Goal: Transaction & Acquisition: Purchase product/service

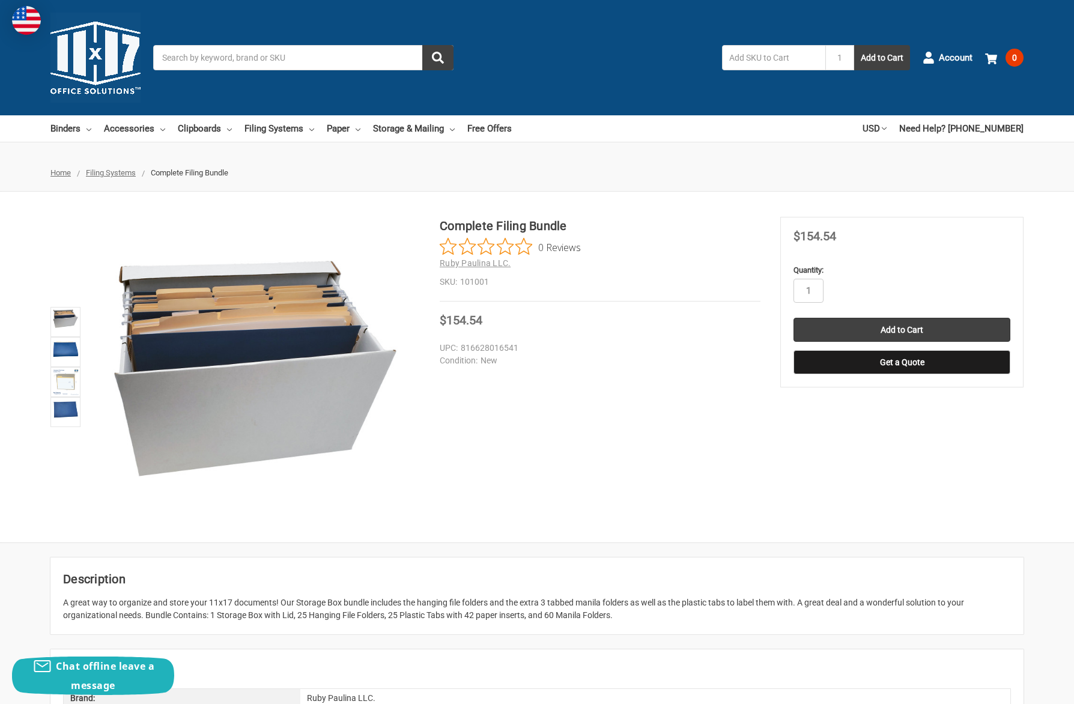
click at [325, 64] on input "Search" at bounding box center [303, 57] width 300 height 25
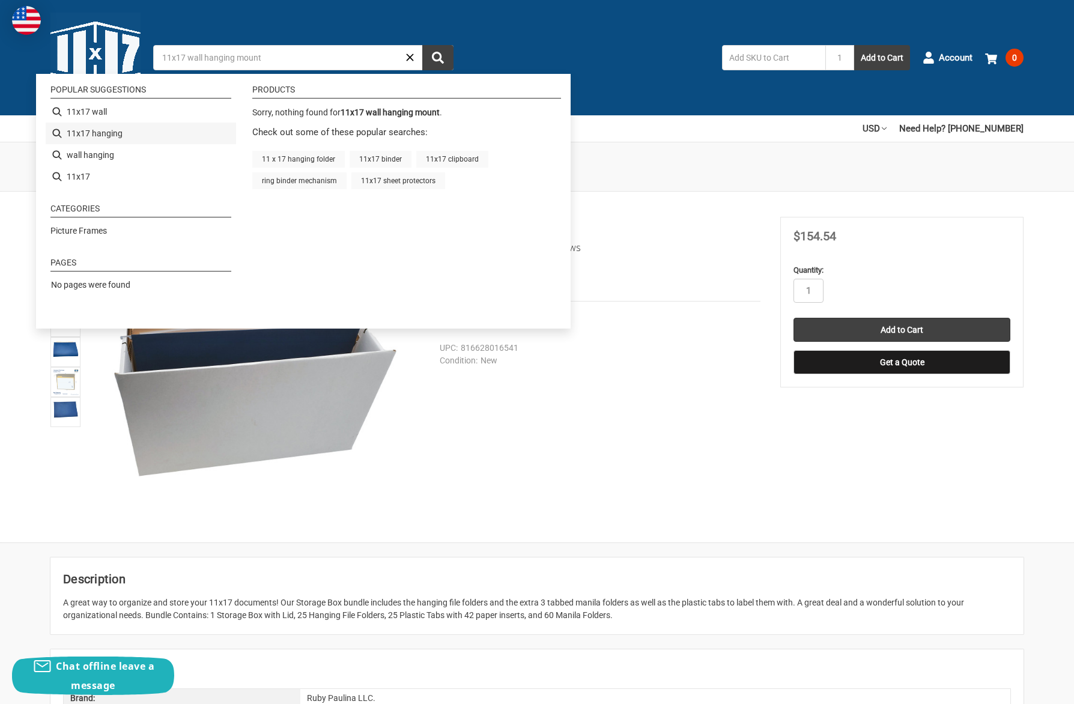
click at [108, 135] on li "11x17 hanging" at bounding box center [141, 134] width 190 height 22
type input "11x17 hanging"
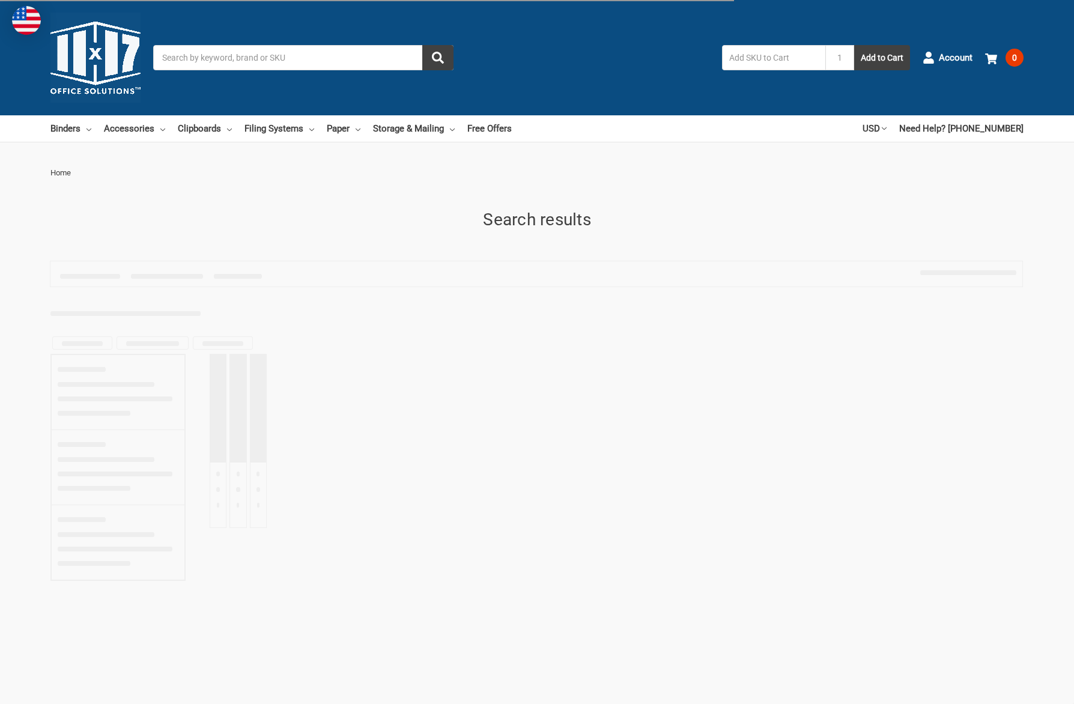
type input "11x17 hanging"
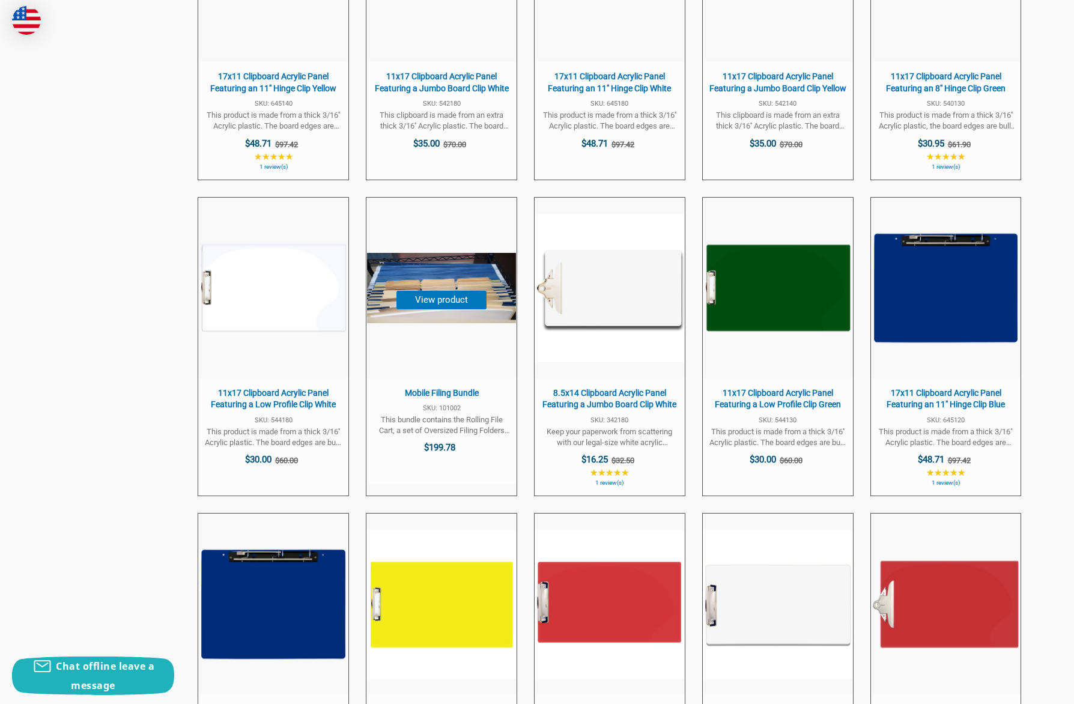
scroll to position [2362, 0]
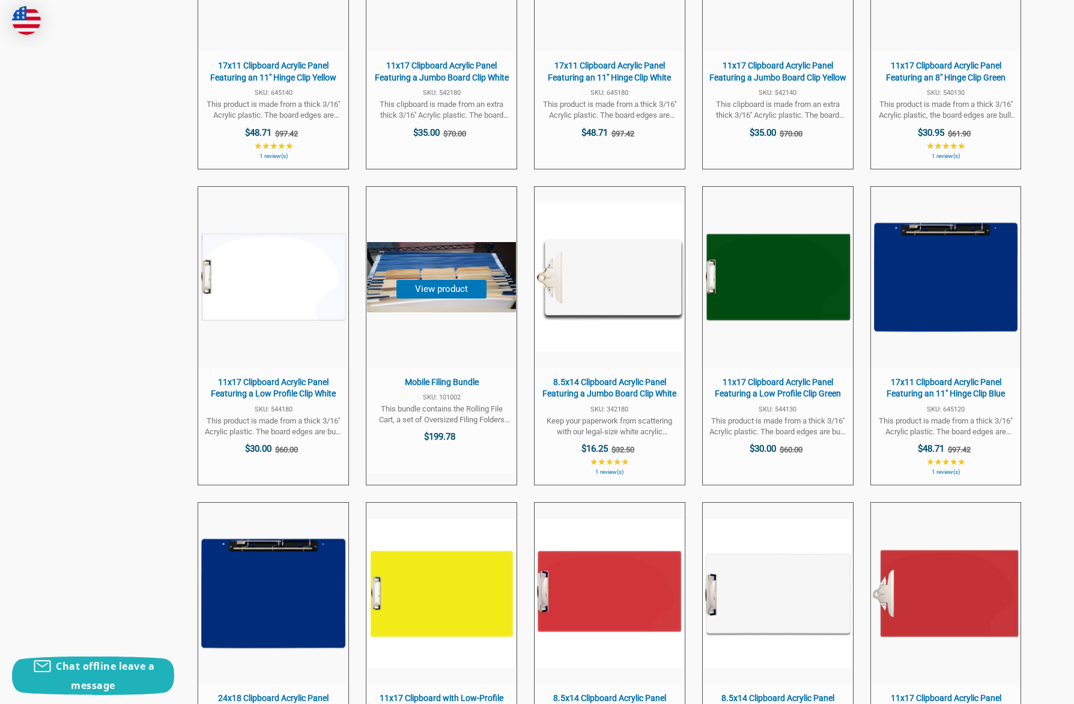
click at [462, 377] on span "Mobile Filing Bundle" at bounding box center [442, 383] width 138 height 12
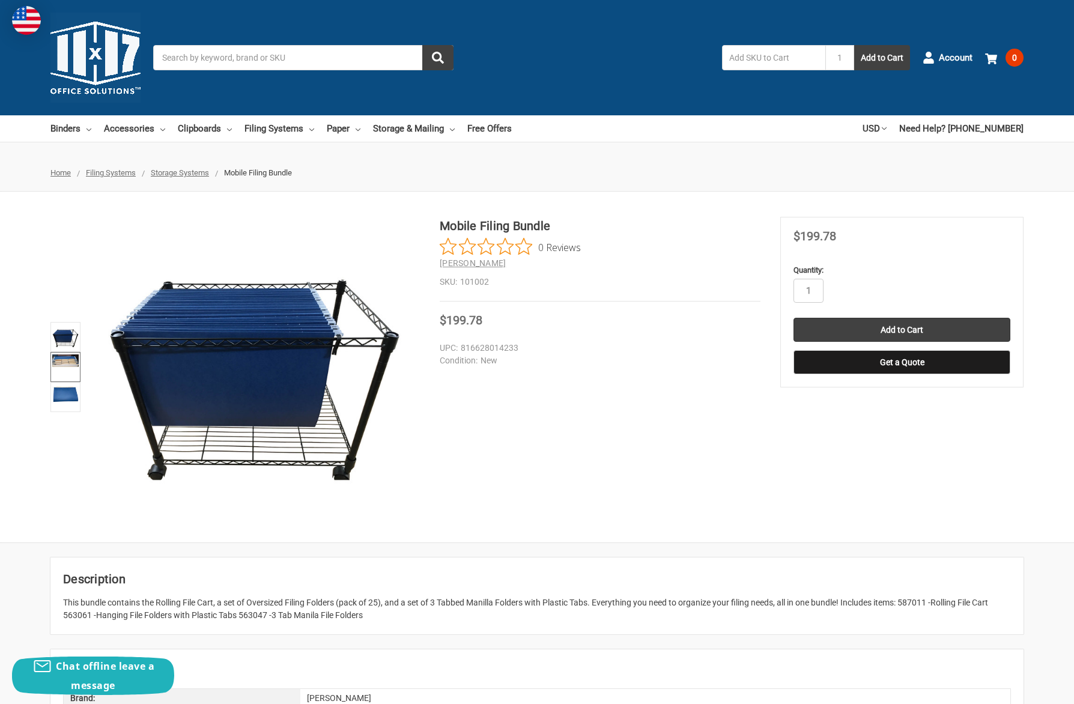
click at [69, 369] on link at bounding box center [65, 367] width 30 height 30
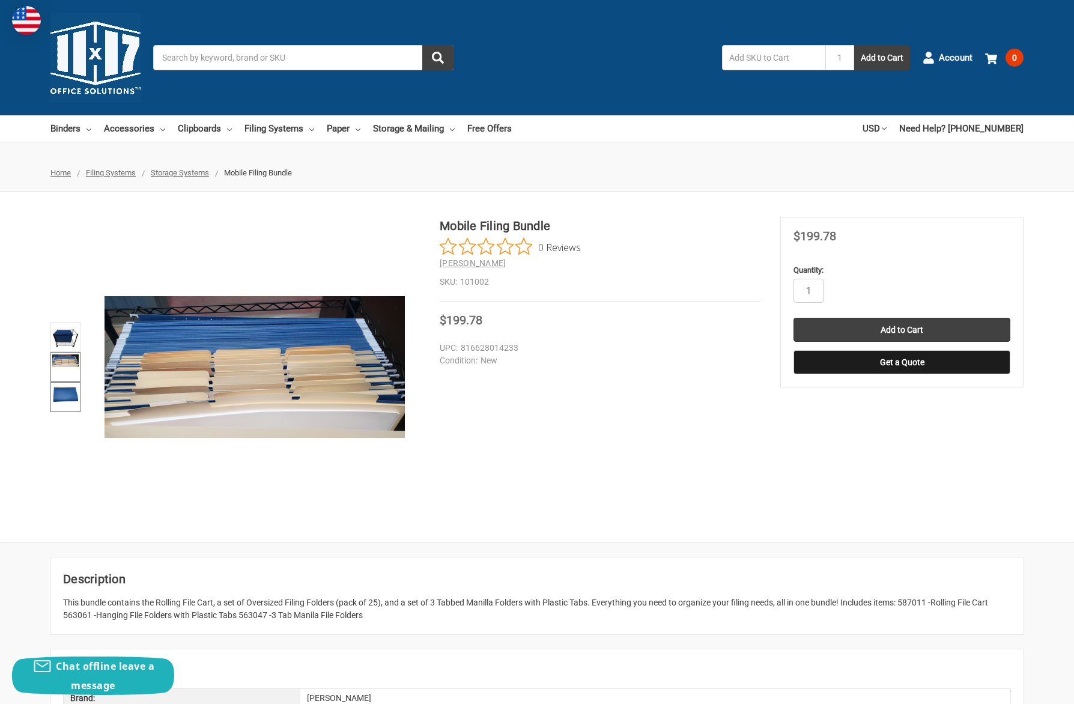
click at [67, 403] on img at bounding box center [65, 393] width 26 height 19
